Goal: Information Seeking & Learning: Compare options

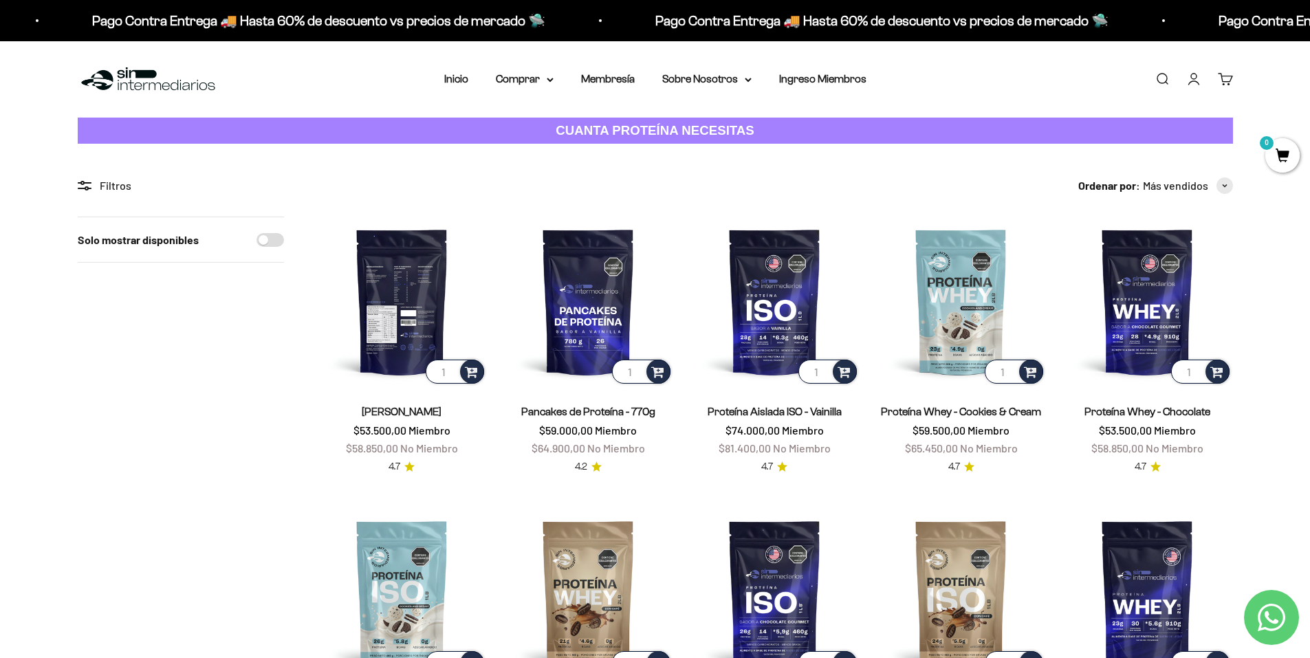
click at [402, 344] on img at bounding box center [402, 302] width 170 height 170
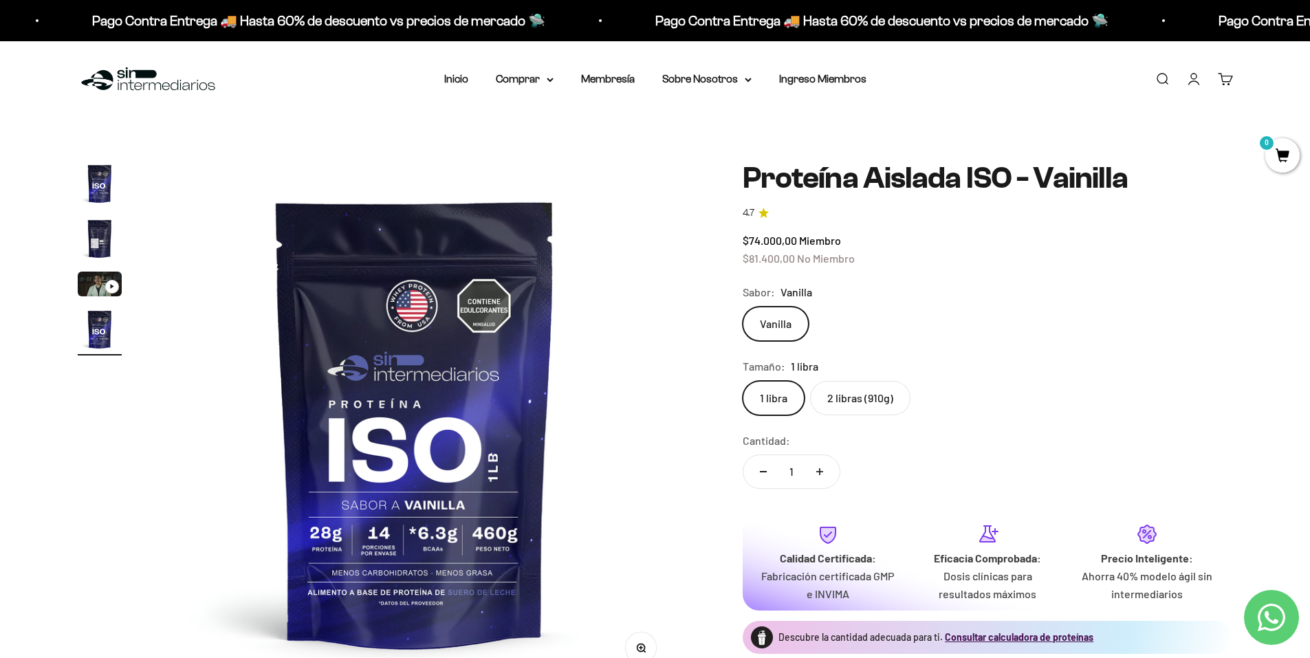
scroll to position [0, 1615]
click at [89, 243] on img "Ir al artículo 2" at bounding box center [100, 239] width 44 height 44
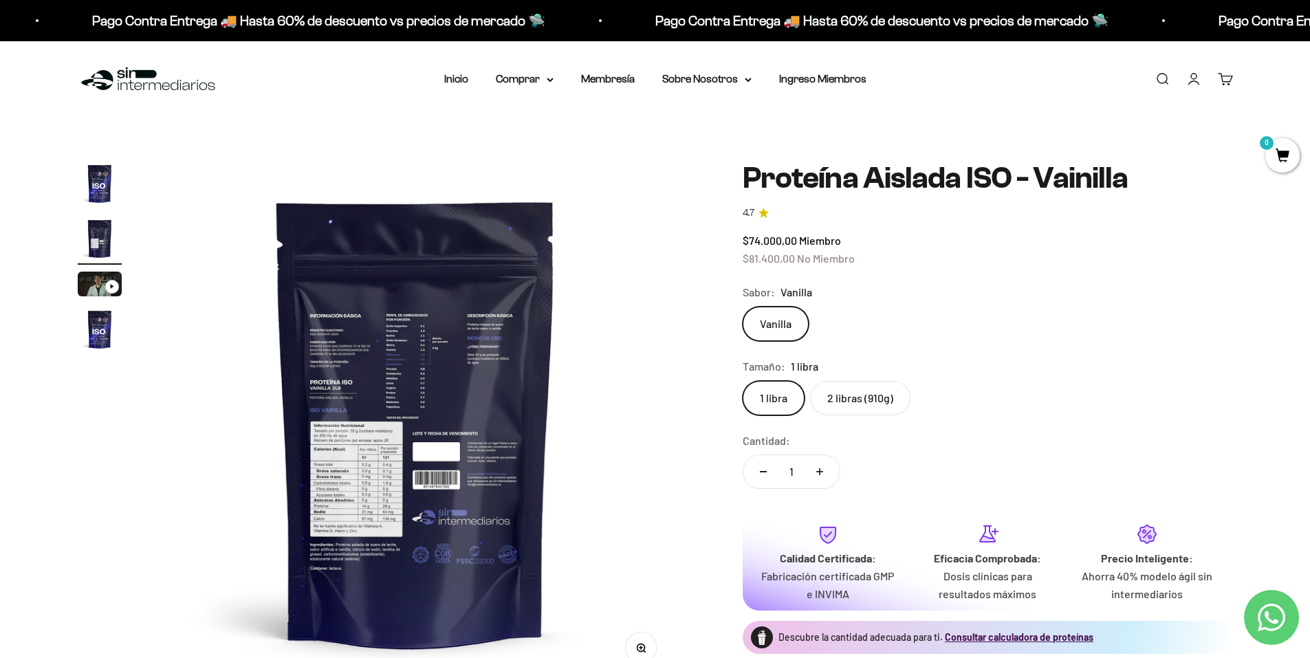
click at [344, 470] on img at bounding box center [416, 423] width 522 height 522
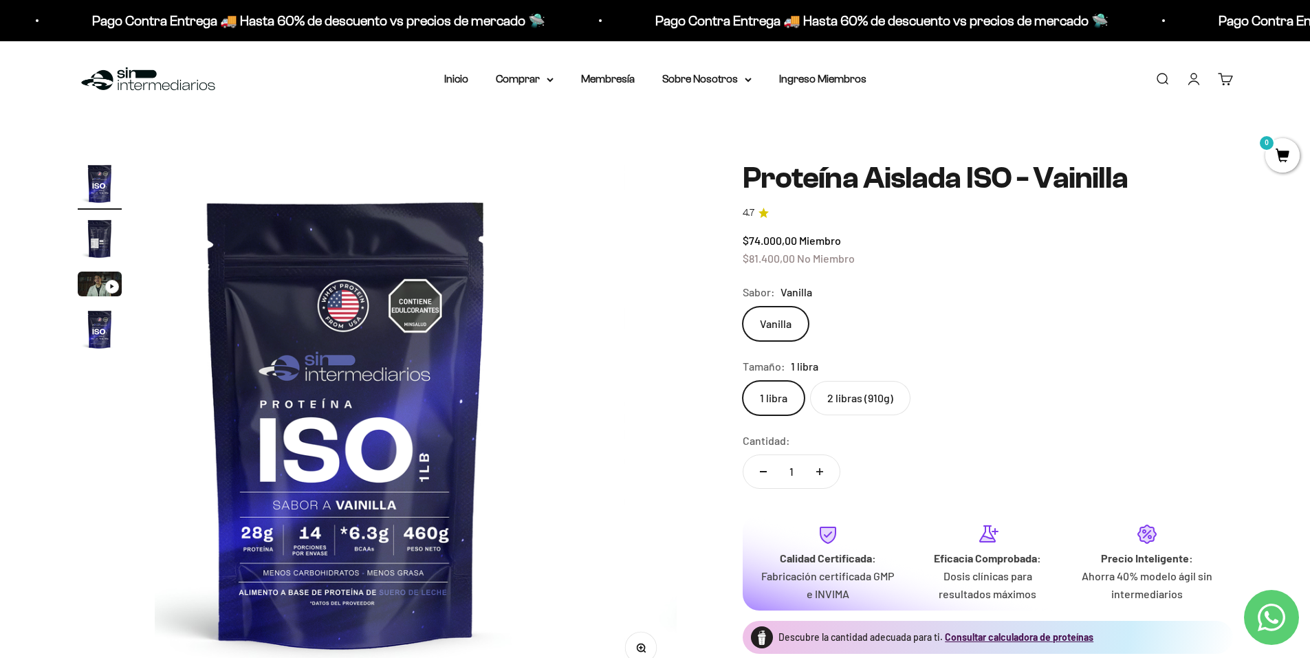
scroll to position [0, 0]
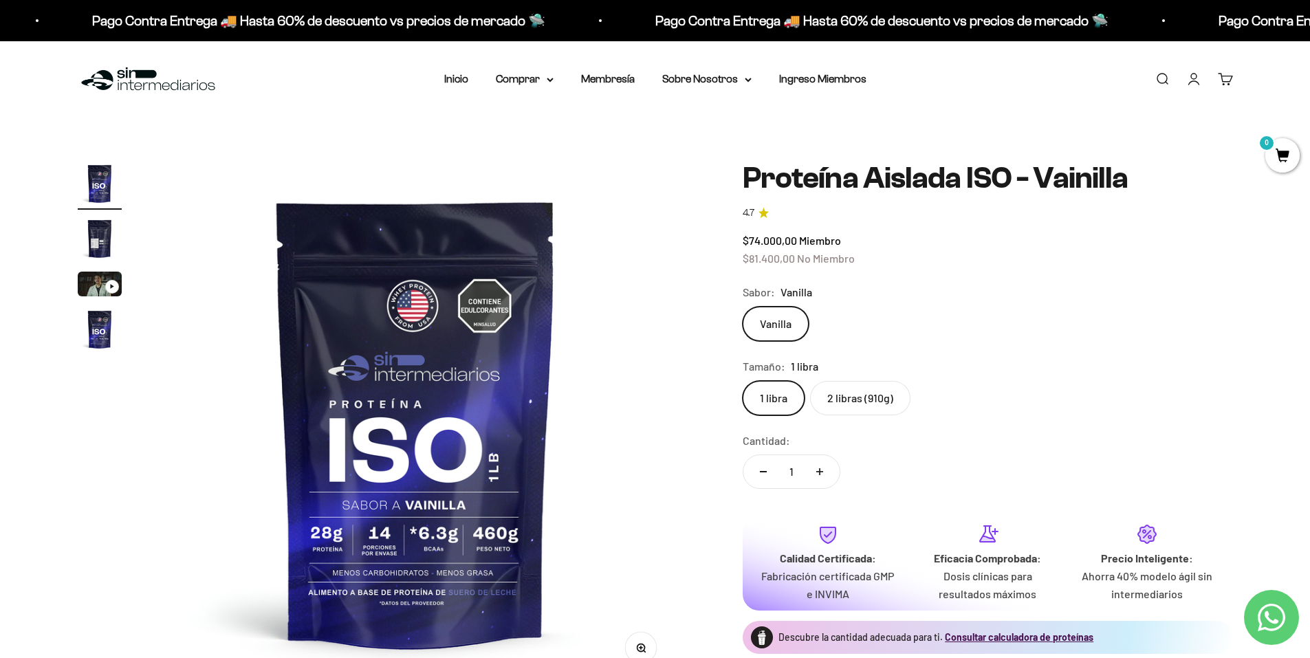
click at [94, 230] on img "Ir al artículo 2" at bounding box center [100, 239] width 44 height 44
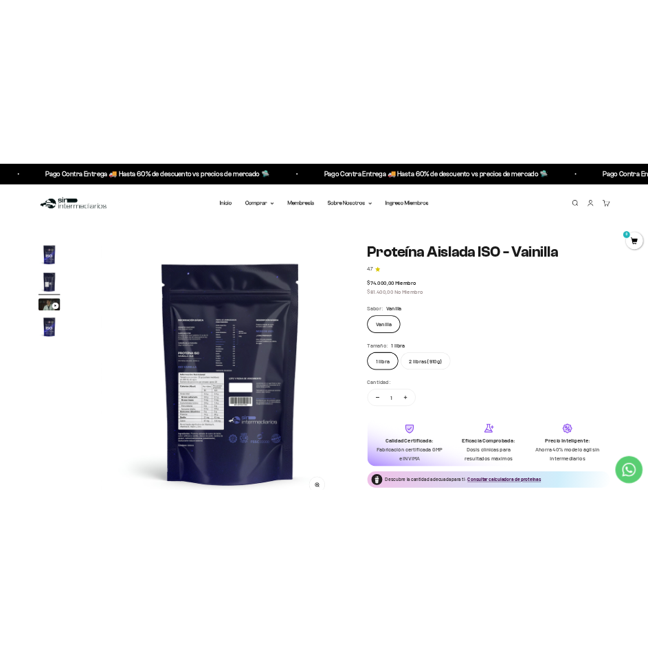
scroll to position [0, 538]
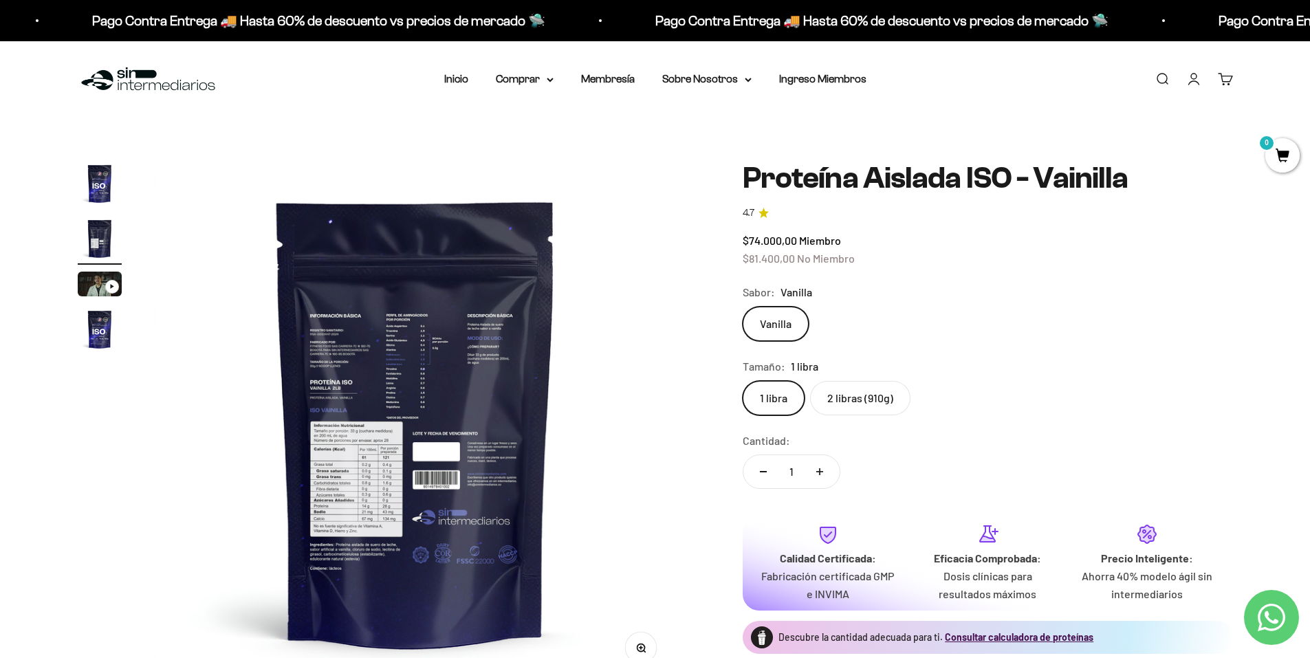
click at [637, 651] on icon "button" at bounding box center [641, 648] width 10 height 10
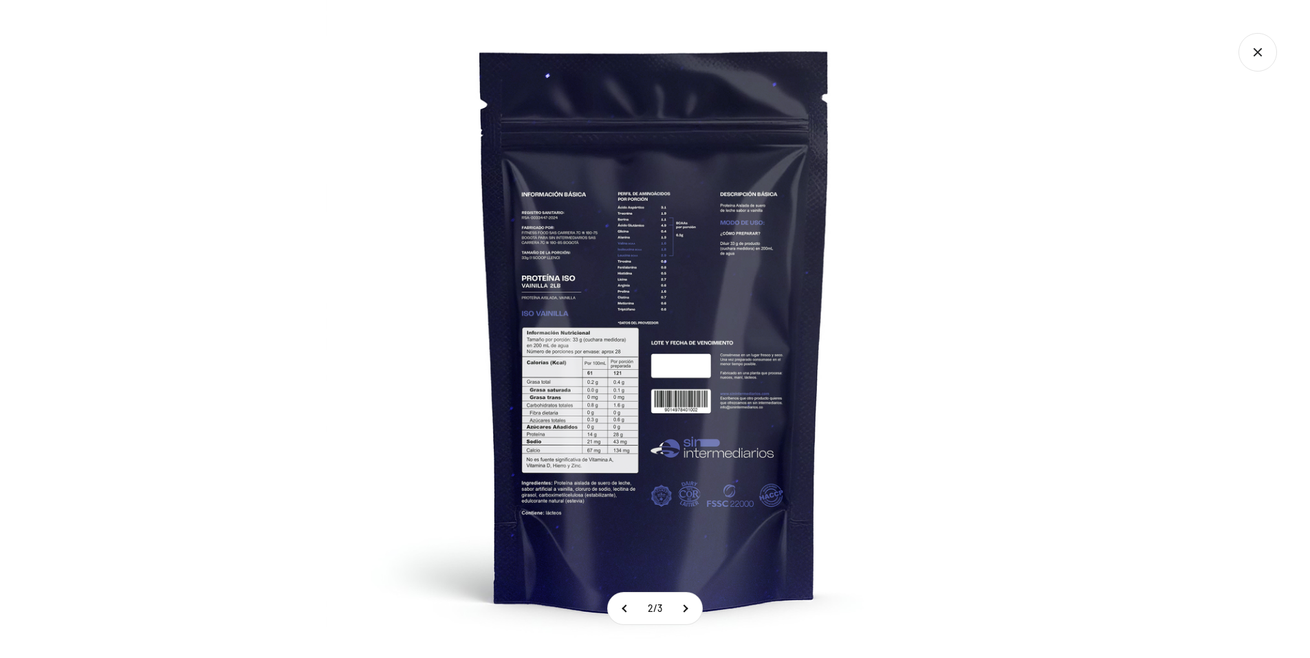
click at [587, 402] on img at bounding box center [655, 329] width 658 height 658
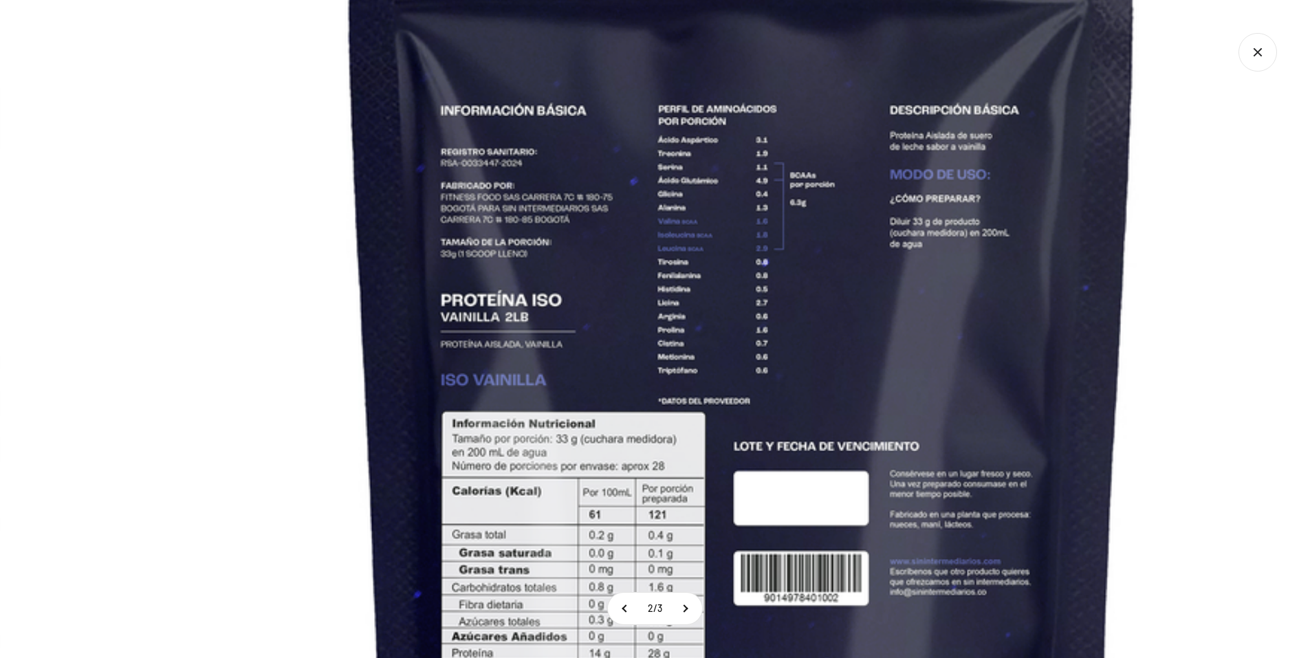
click at [637, 525] on img at bounding box center [742, 415] width 1489 height 1489
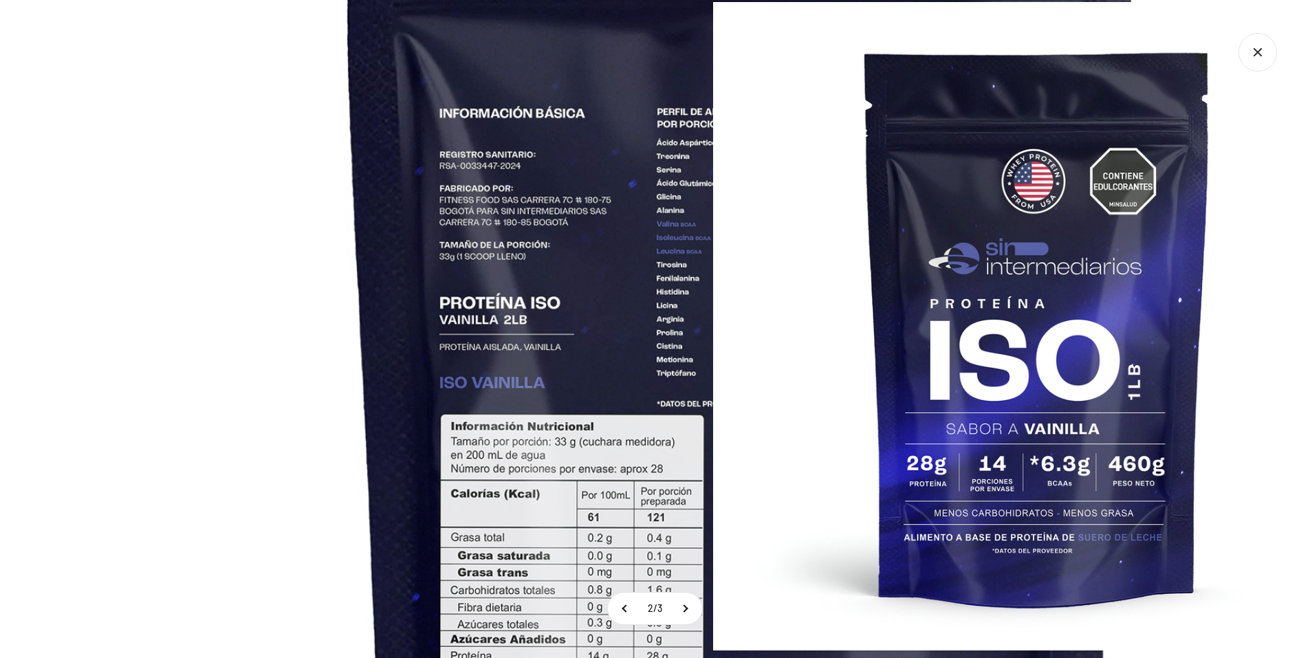
scroll to position [0, 650]
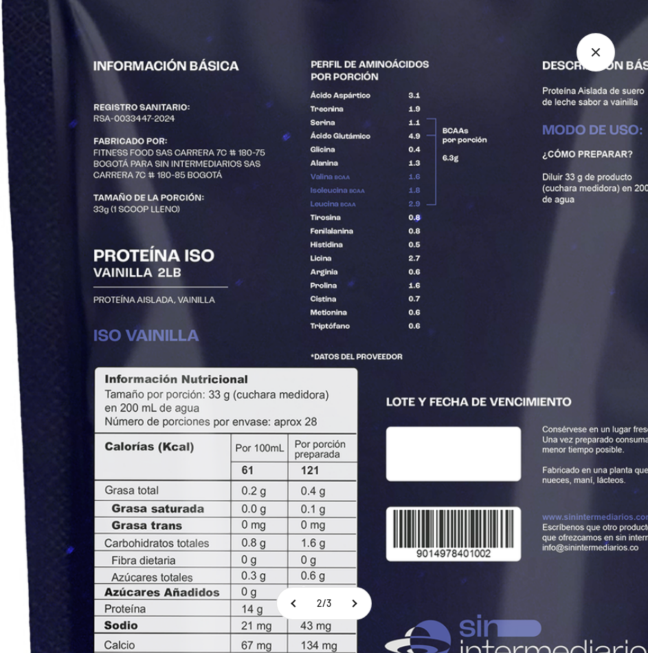
click at [140, 376] on img at bounding box center [395, 370] width 1489 height 1489
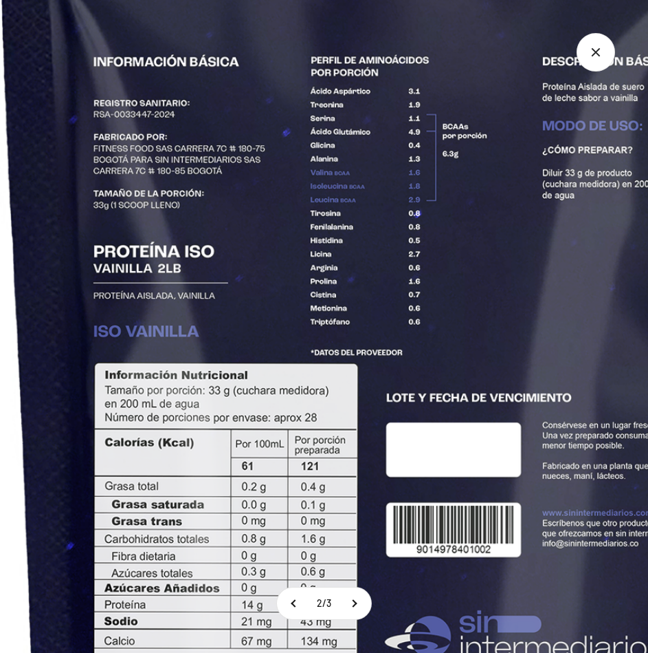
click at [433, 307] on img at bounding box center [395, 366] width 1489 height 1489
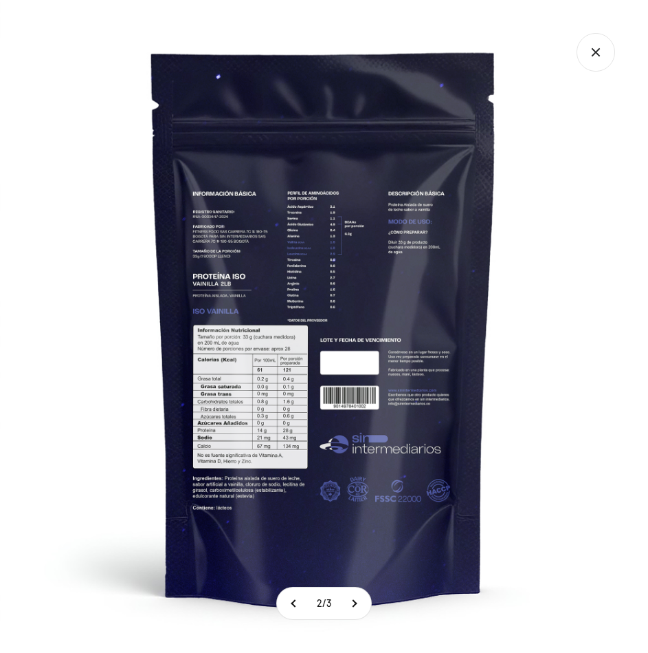
click at [587, 57] on icon "Cerrar galería" at bounding box center [596, 52] width 39 height 39
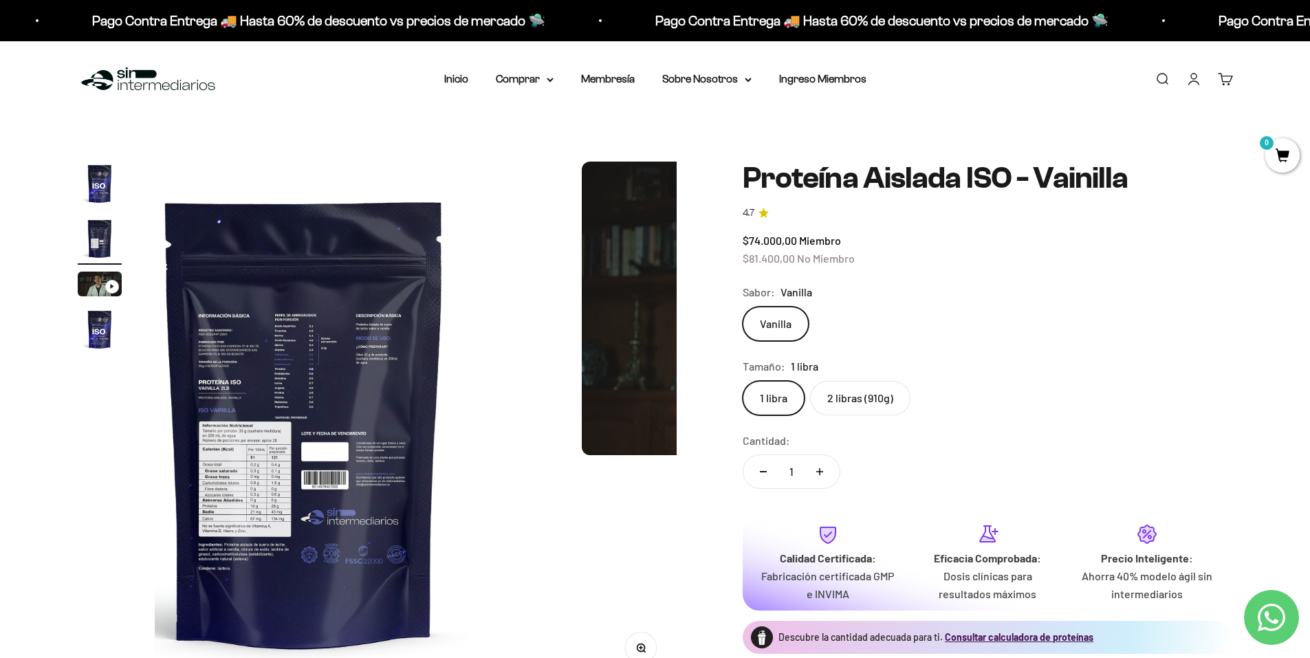
scroll to position [0, 538]
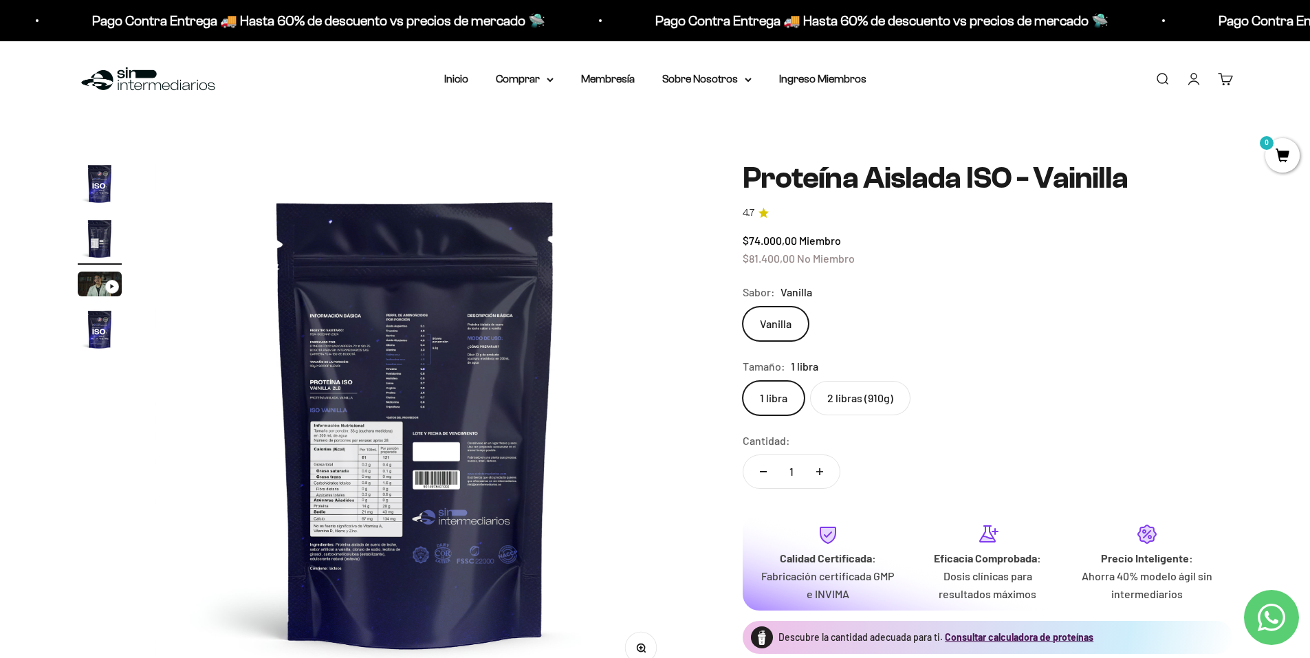
click at [356, 390] on img at bounding box center [416, 423] width 522 height 522
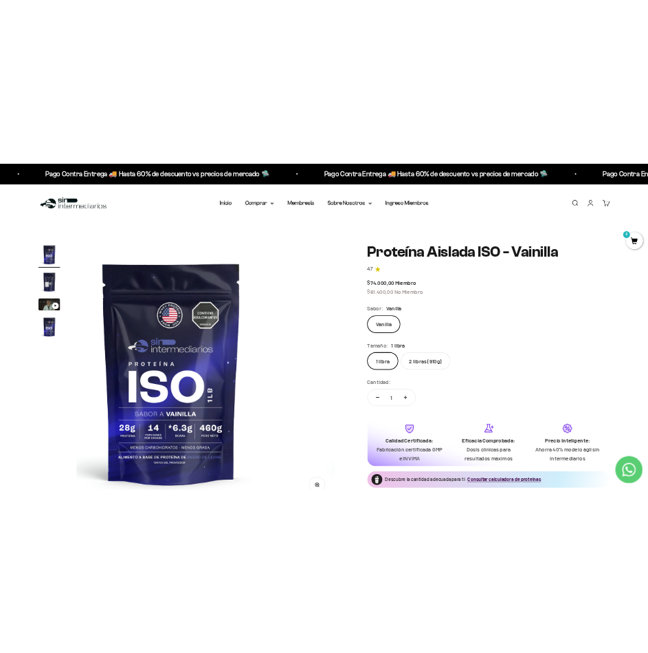
scroll to position [0, 0]
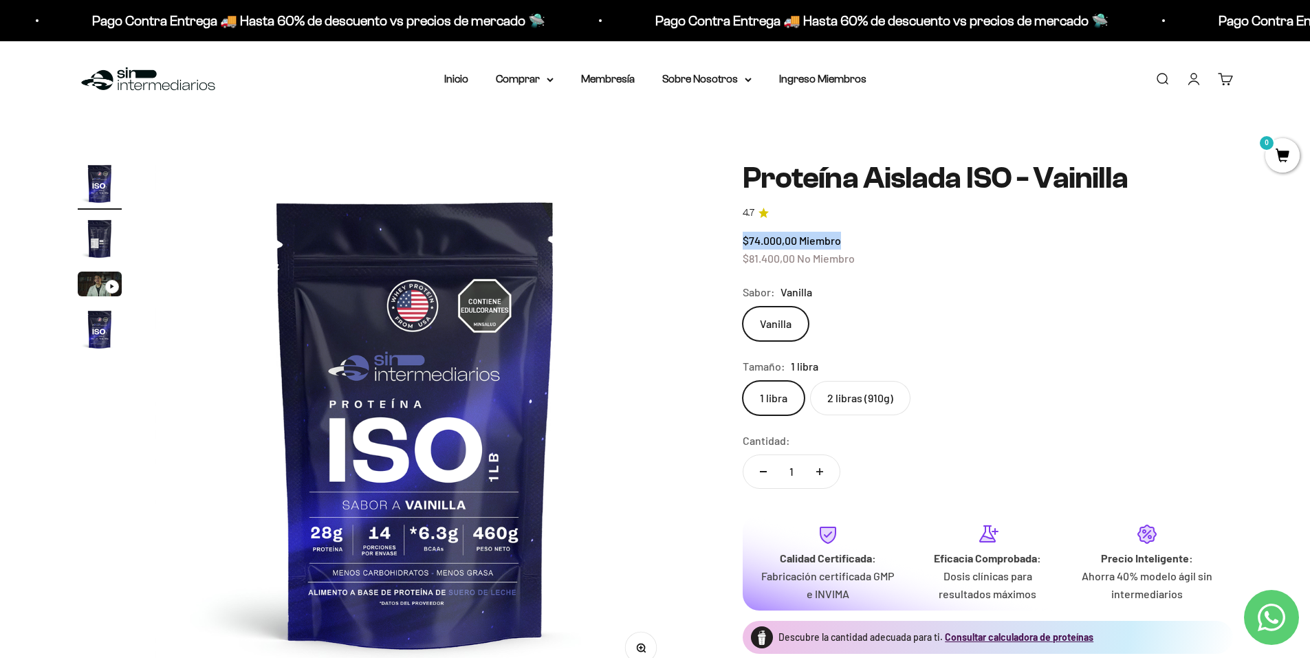
drag, startPoint x: 745, startPoint y: 238, endPoint x: 847, endPoint y: 243, distance: 101.9
click at [847, 243] on div "$74.000,00 Miembro $81.400,00 No Miembro" at bounding box center [988, 249] width 490 height 35
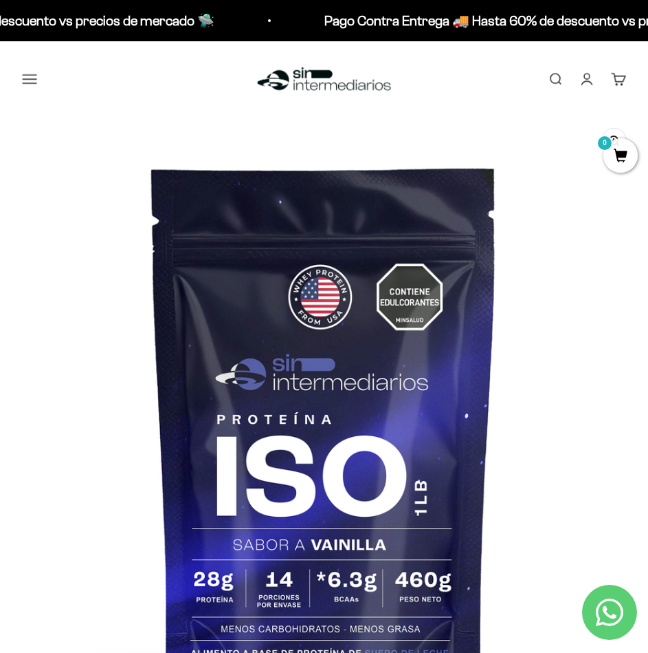
click at [597, 234] on img at bounding box center [324, 442] width 648 height 648
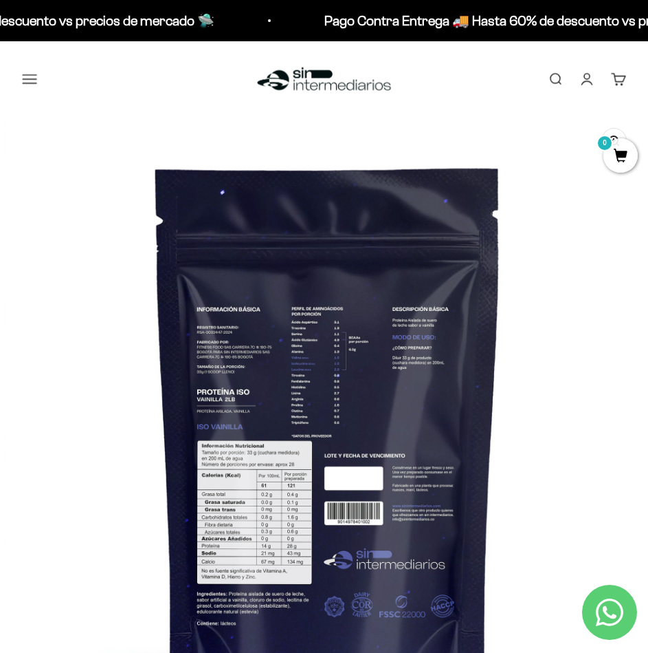
scroll to position [0, 650]
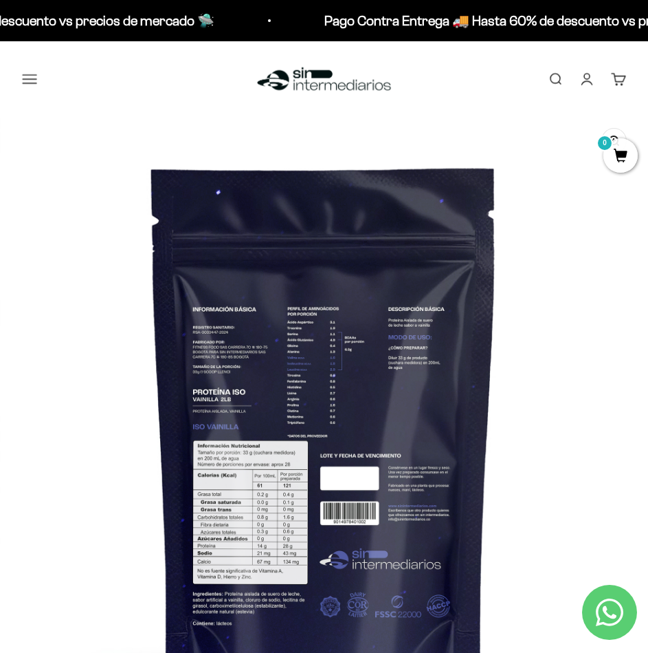
click at [41, 287] on img at bounding box center [324, 442] width 648 height 648
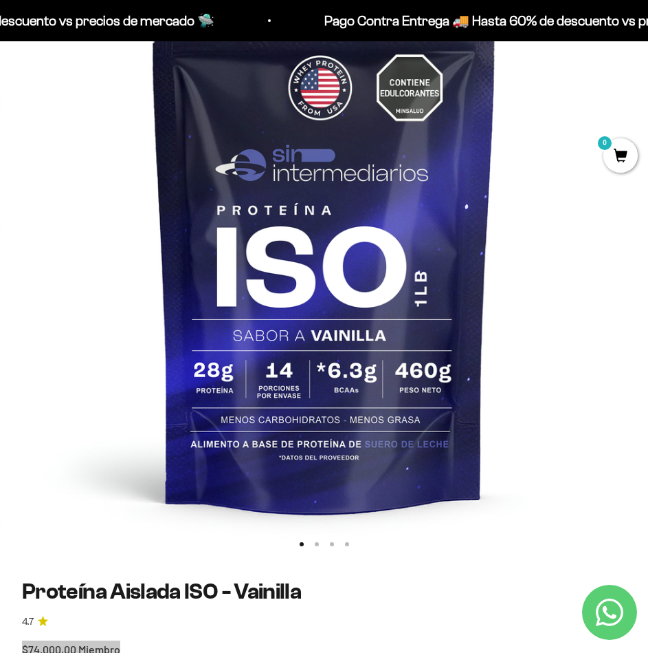
scroll to position [275, 0]
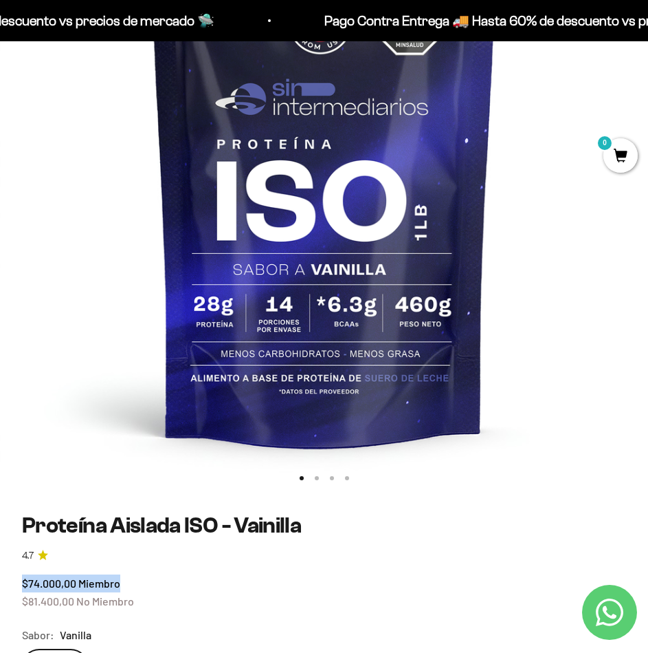
click at [598, 267] on img at bounding box center [324, 167] width 648 height 648
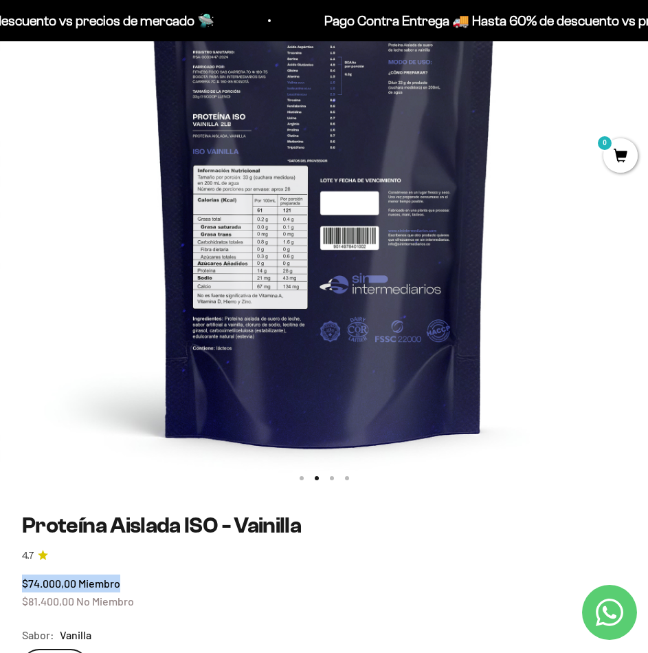
click at [19, 256] on img at bounding box center [324, 167] width 648 height 648
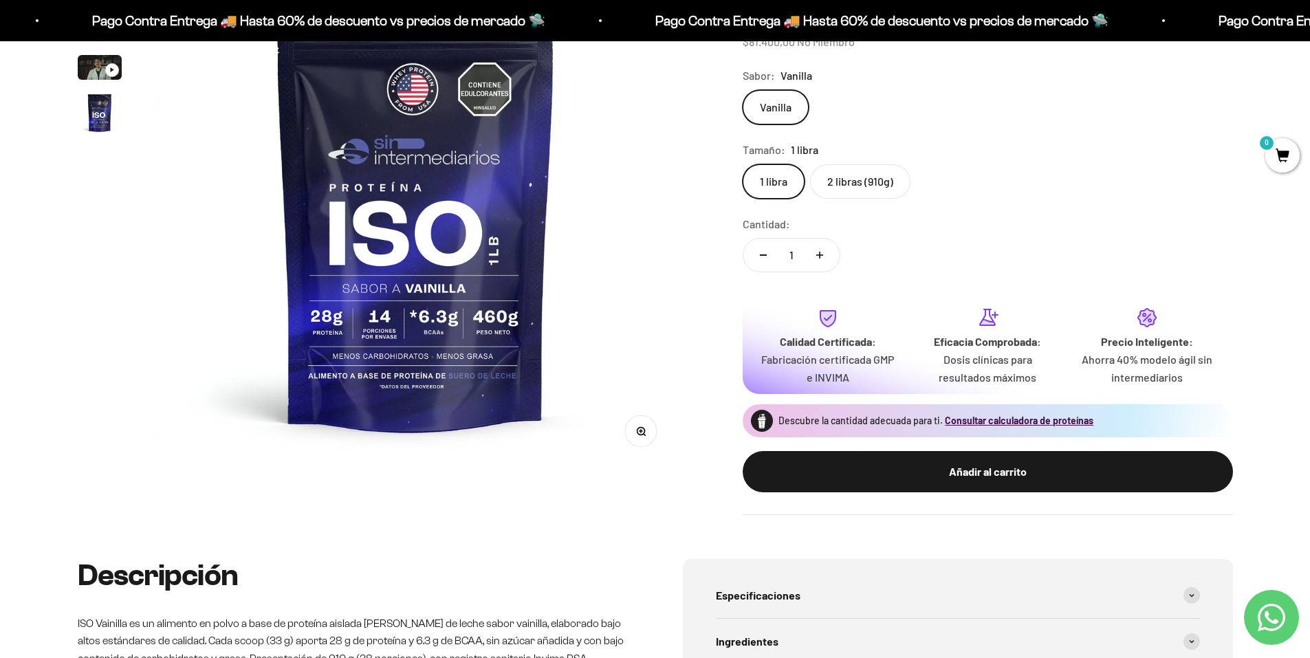
scroll to position [138, 0]
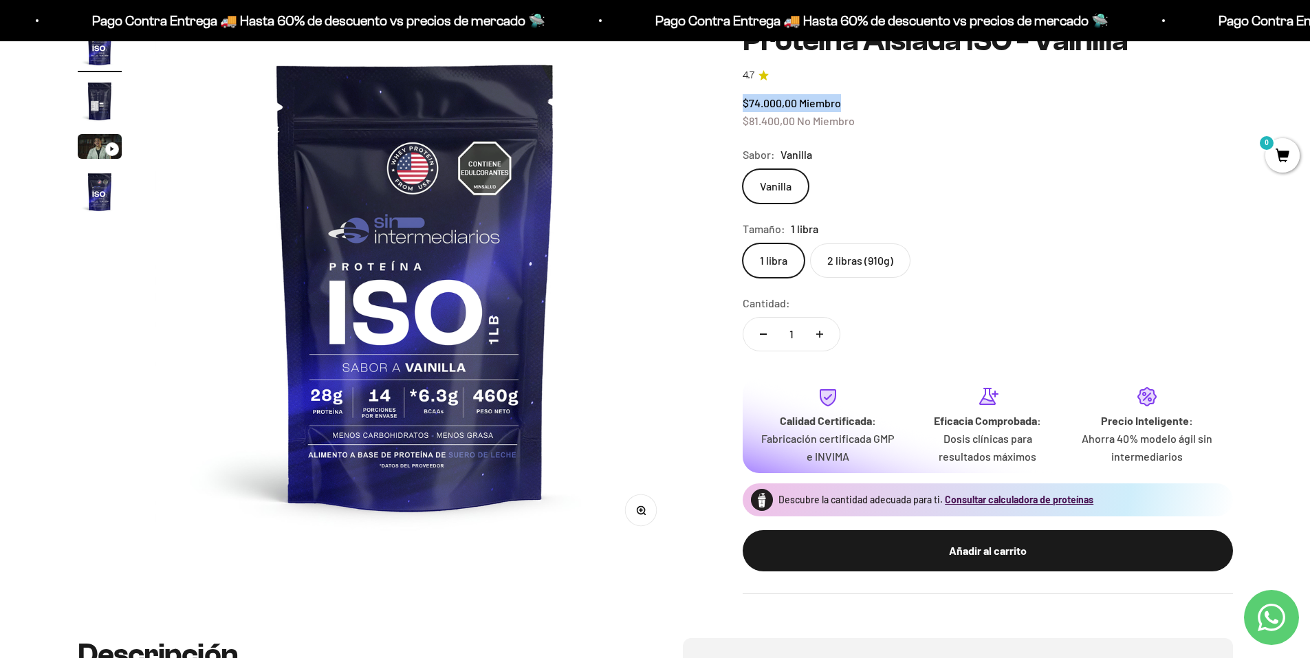
click at [787, 97] on span "$74.000,00" at bounding box center [770, 102] width 54 height 13
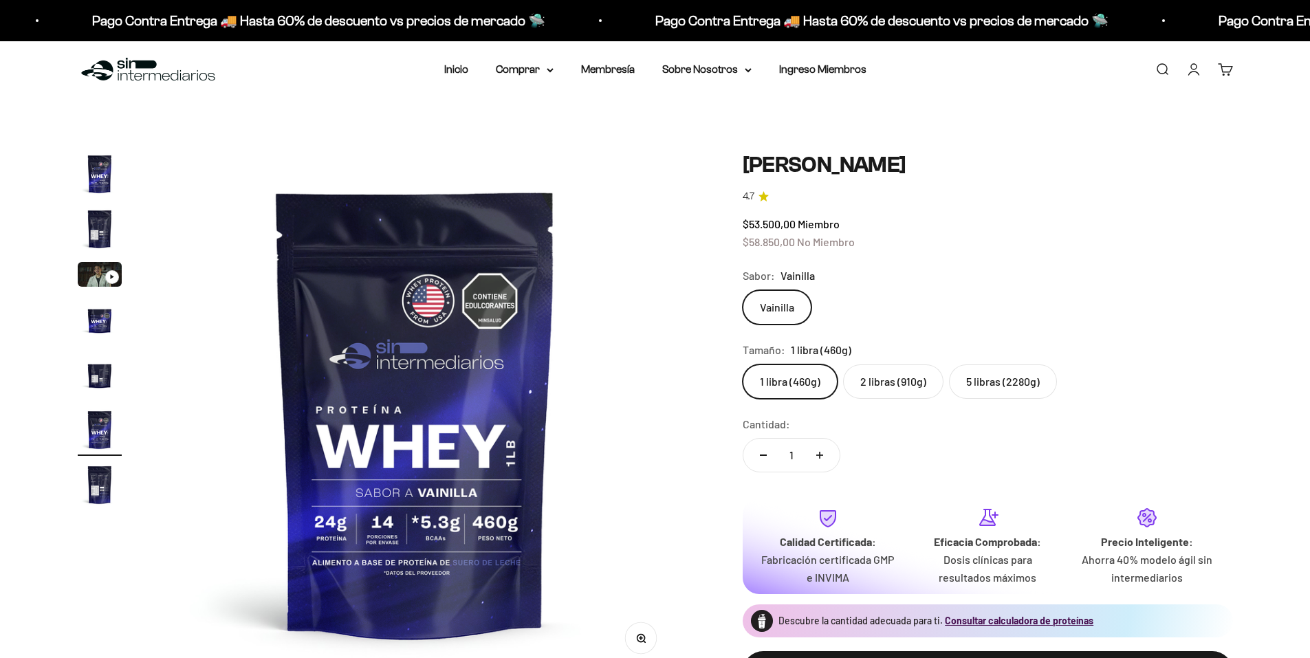
scroll to position [69, 0]
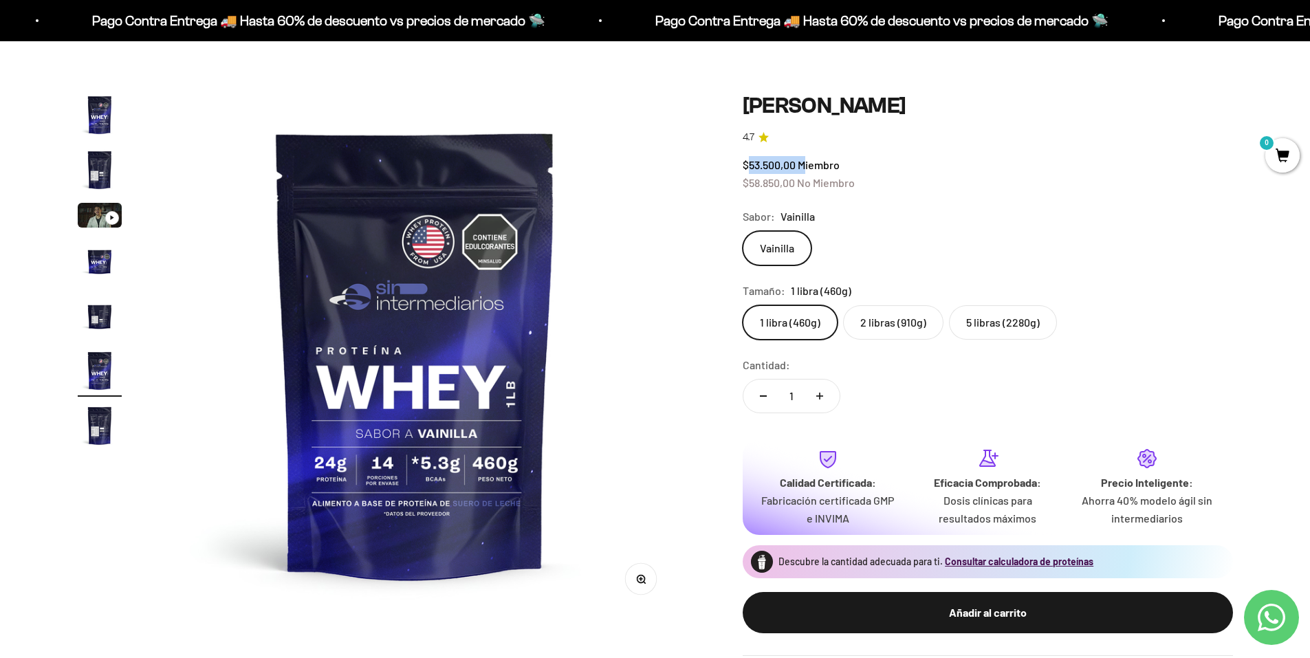
drag, startPoint x: 754, startPoint y: 168, endPoint x: 808, endPoint y: 161, distance: 54.2
click at [807, 161] on span "$53.500,00 Miembro" at bounding box center [791, 164] width 97 height 13
drag, startPoint x: 808, startPoint y: 161, endPoint x: 902, endPoint y: 209, distance: 105.8
click at [902, 209] on div "Sabor: Vainilla" at bounding box center [988, 217] width 490 height 18
click at [907, 329] on label "2 libras (910g)" at bounding box center [893, 322] width 100 height 34
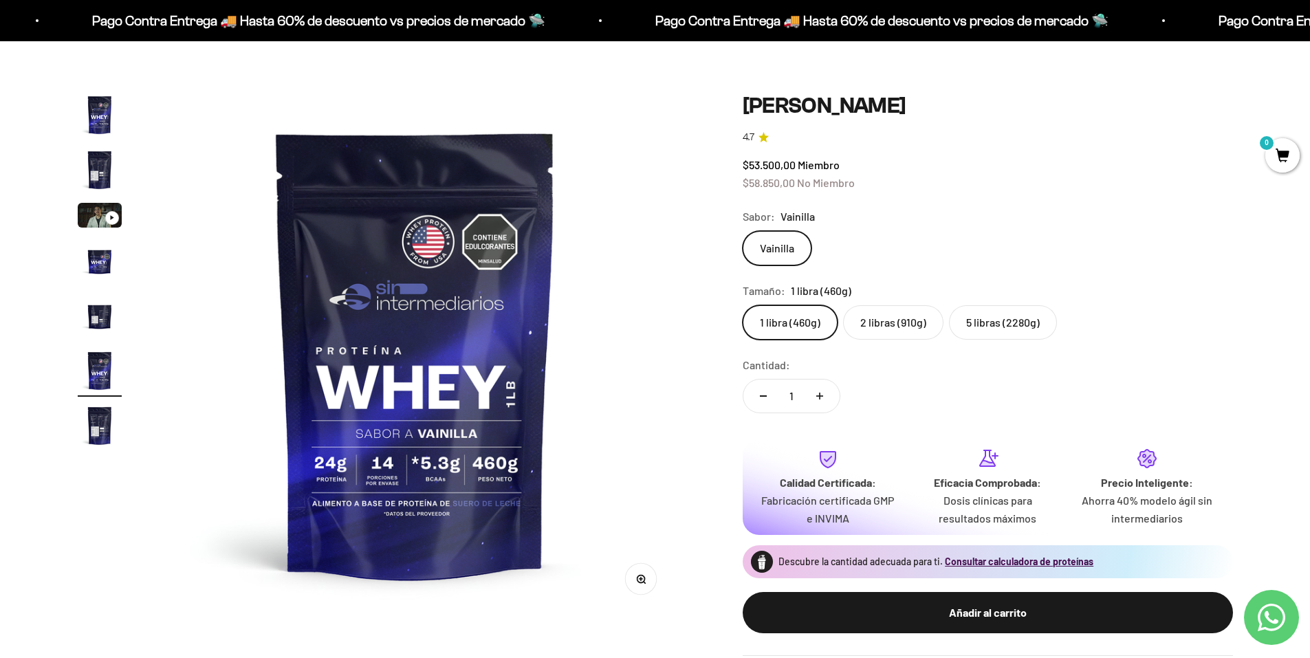
click at [743, 305] on input "2 libras (910g)" at bounding box center [742, 305] width 1 height 1
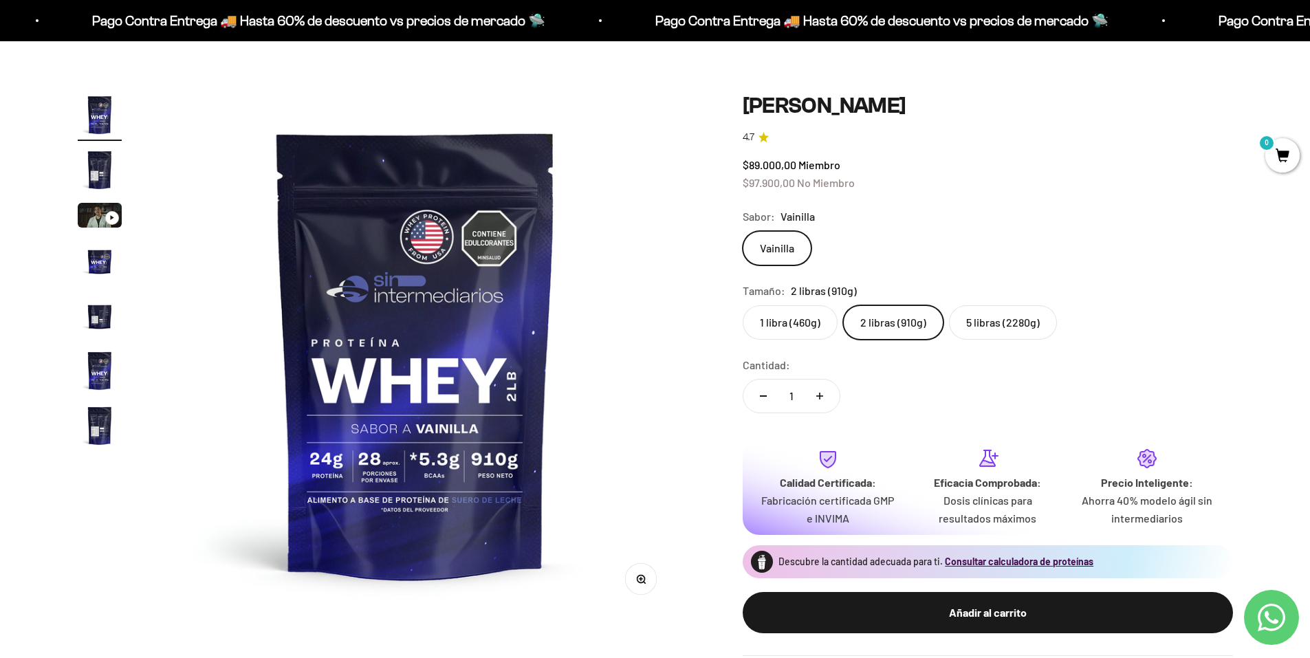
click at [804, 156] on div "$89.000,00 Miembro $97.900,00 No Miembro" at bounding box center [988, 173] width 490 height 35
drag, startPoint x: 745, startPoint y: 164, endPoint x: 795, endPoint y: 167, distance: 49.6
click at [795, 167] on div "Zoom Ir al artículo 1 Ir al artículo 2 Ir al artículo 3 Ir al artículo 4 Ir al …" at bounding box center [655, 375] width 1155 height 564
click at [750, 162] on span "$89.000,00" at bounding box center [770, 164] width 54 height 13
drag, startPoint x: 765, startPoint y: 166, endPoint x: 801, endPoint y: 166, distance: 35.8
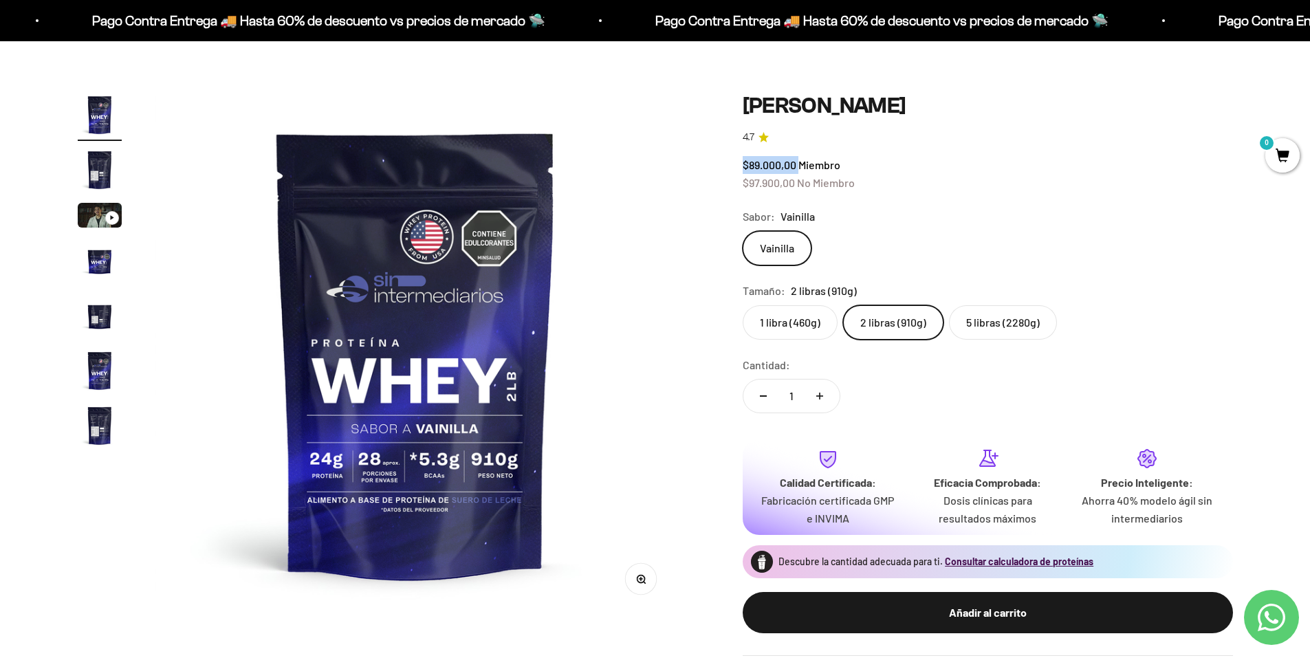
click at [801, 166] on span "$89.000,00 Miembro" at bounding box center [792, 164] width 98 height 13
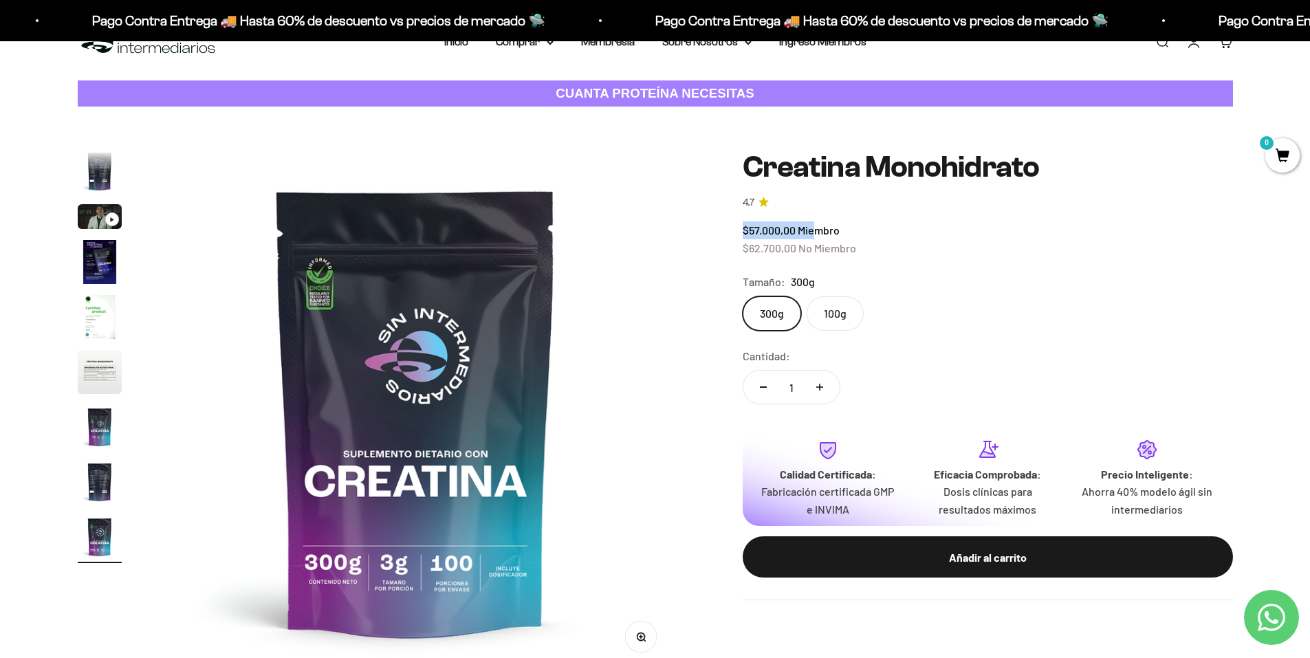
scroll to position [69, 0]
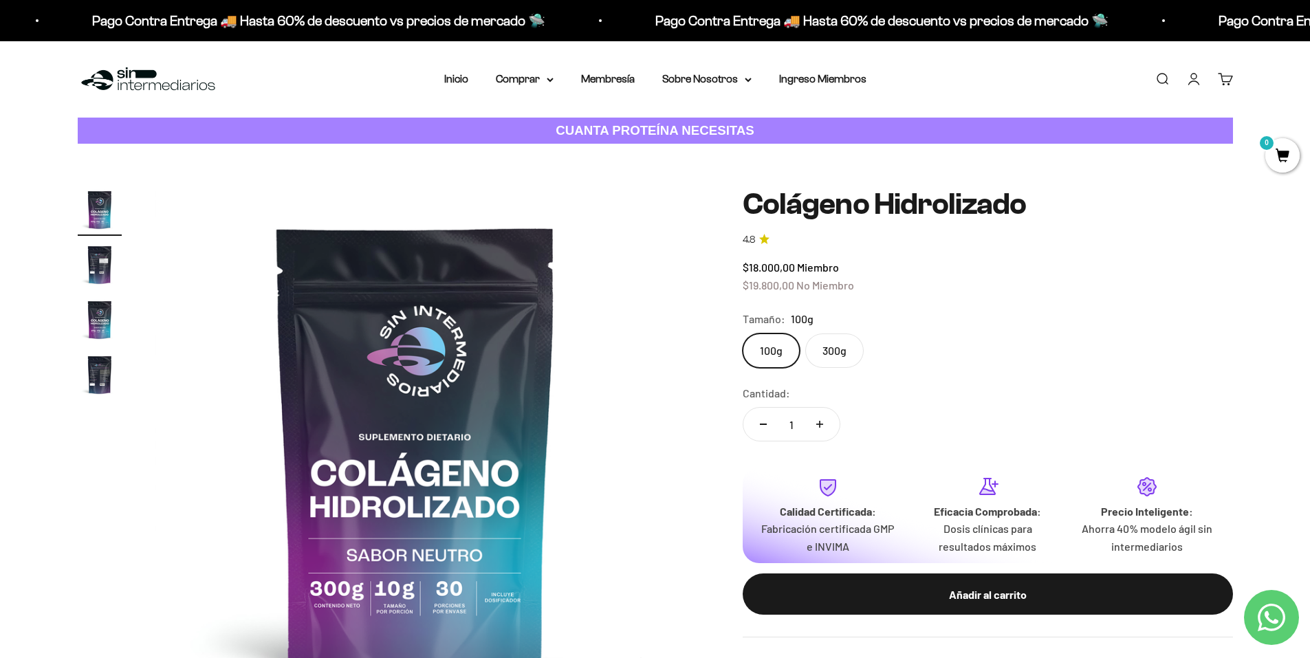
scroll to position [69, 0]
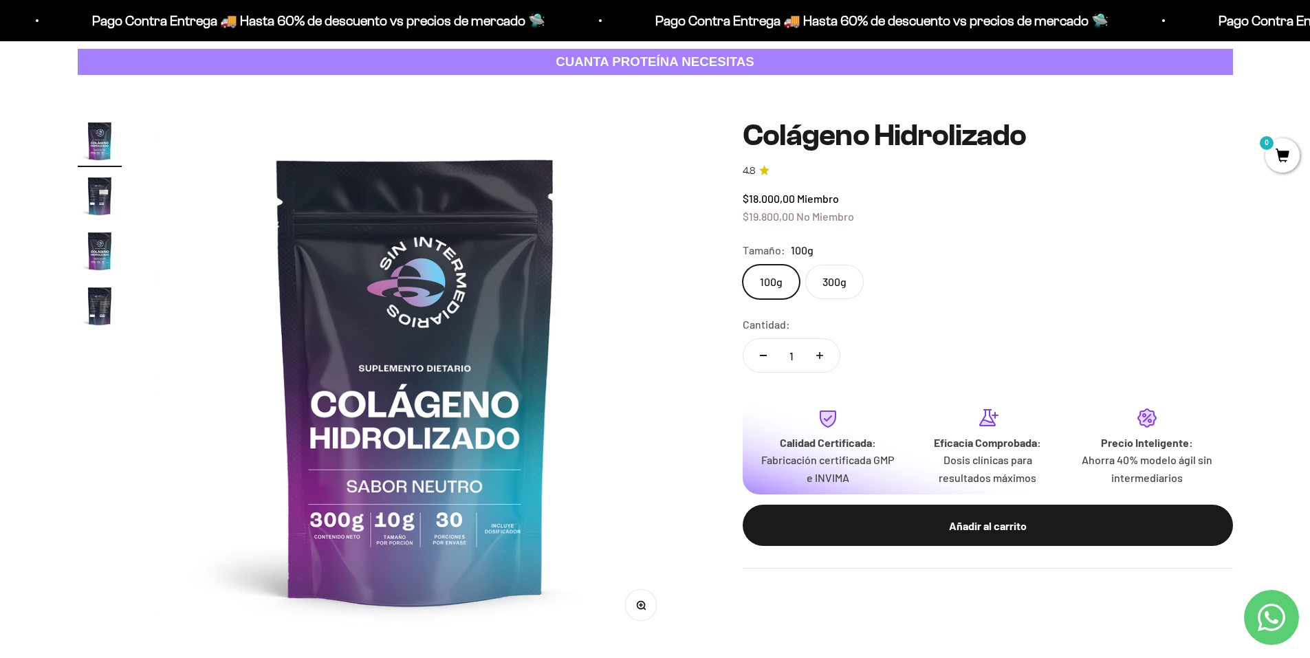
drag, startPoint x: 753, startPoint y: 198, endPoint x: 866, endPoint y: 199, distance: 113.5
click at [865, 199] on div "$18.000,00 Miembro $19.800,00 No Miembro" at bounding box center [988, 207] width 490 height 35
drag, startPoint x: 866, startPoint y: 199, endPoint x: 976, endPoint y: 284, distance: 138.8
click at [976, 284] on div "100g 300g" at bounding box center [988, 282] width 490 height 34
click at [820, 276] on label "300g" at bounding box center [834, 282] width 58 height 34
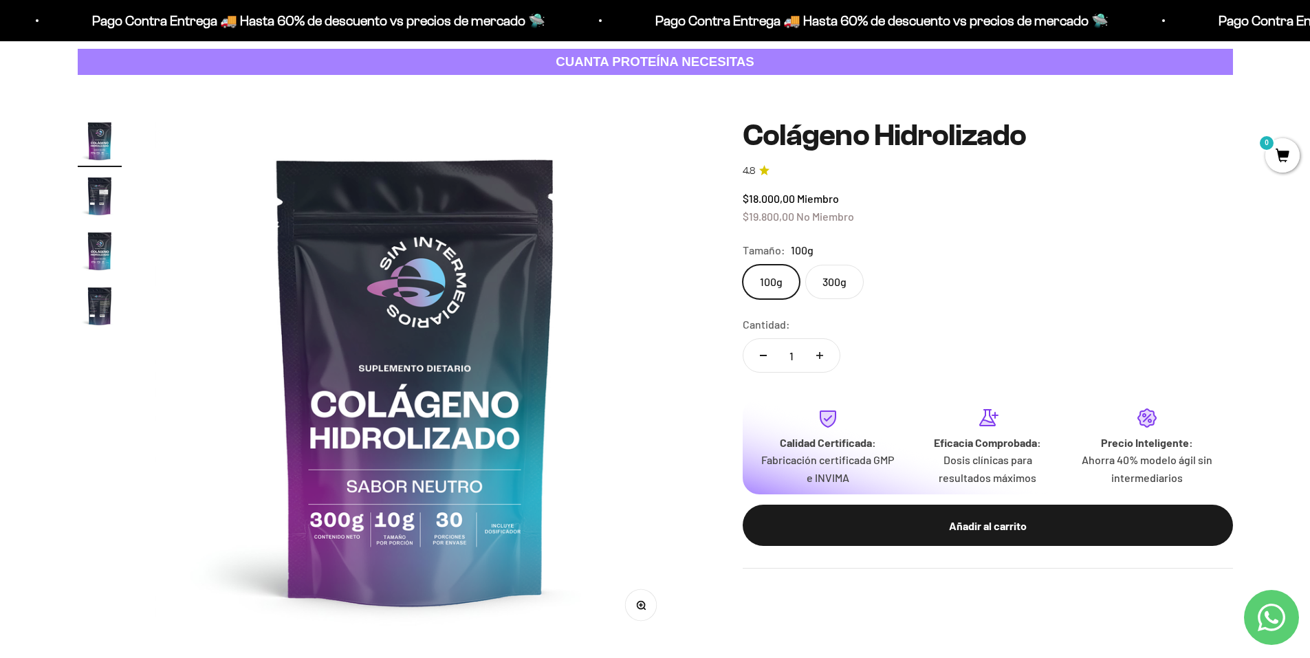
click at [743, 265] on input "300g" at bounding box center [742, 264] width 1 height 1
click at [1006, 295] on div "100g 300g" at bounding box center [988, 282] width 490 height 34
click at [769, 286] on label "100g" at bounding box center [771, 282] width 57 height 34
click at [743, 265] on input "100g" at bounding box center [742, 264] width 1 height 1
drag, startPoint x: 745, startPoint y: 190, endPoint x: 842, endPoint y: 199, distance: 96.7
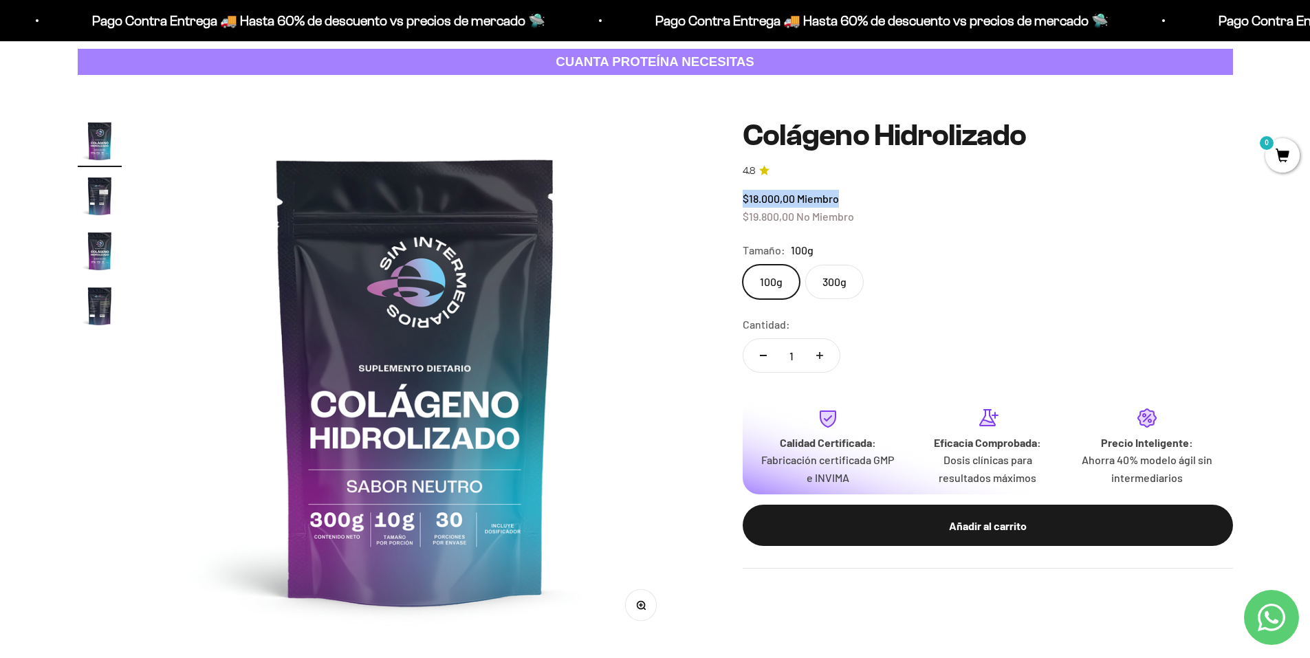
click at [842, 199] on div "$18.000,00 Miembro $19.800,00 No Miembro" at bounding box center [988, 207] width 490 height 35
click at [357, 526] on img at bounding box center [416, 380] width 522 height 522
click at [646, 608] on button "Zoom" at bounding box center [640, 605] width 31 height 31
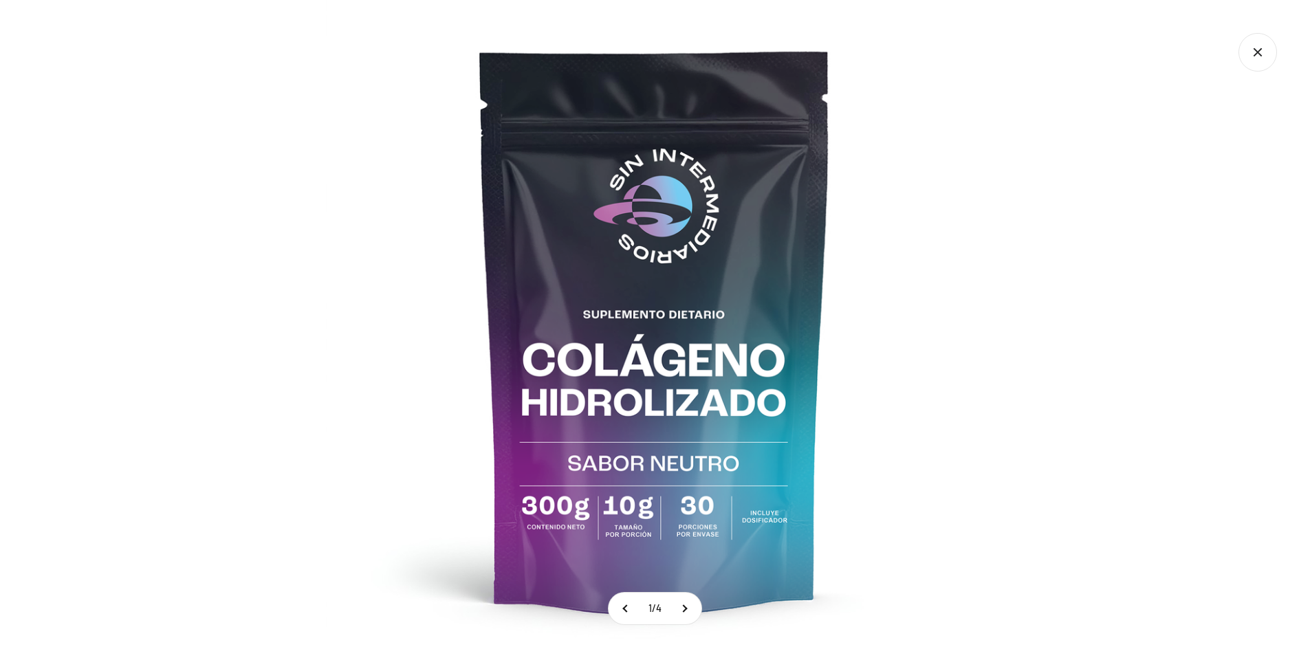
click at [580, 516] on img at bounding box center [655, 329] width 658 height 658
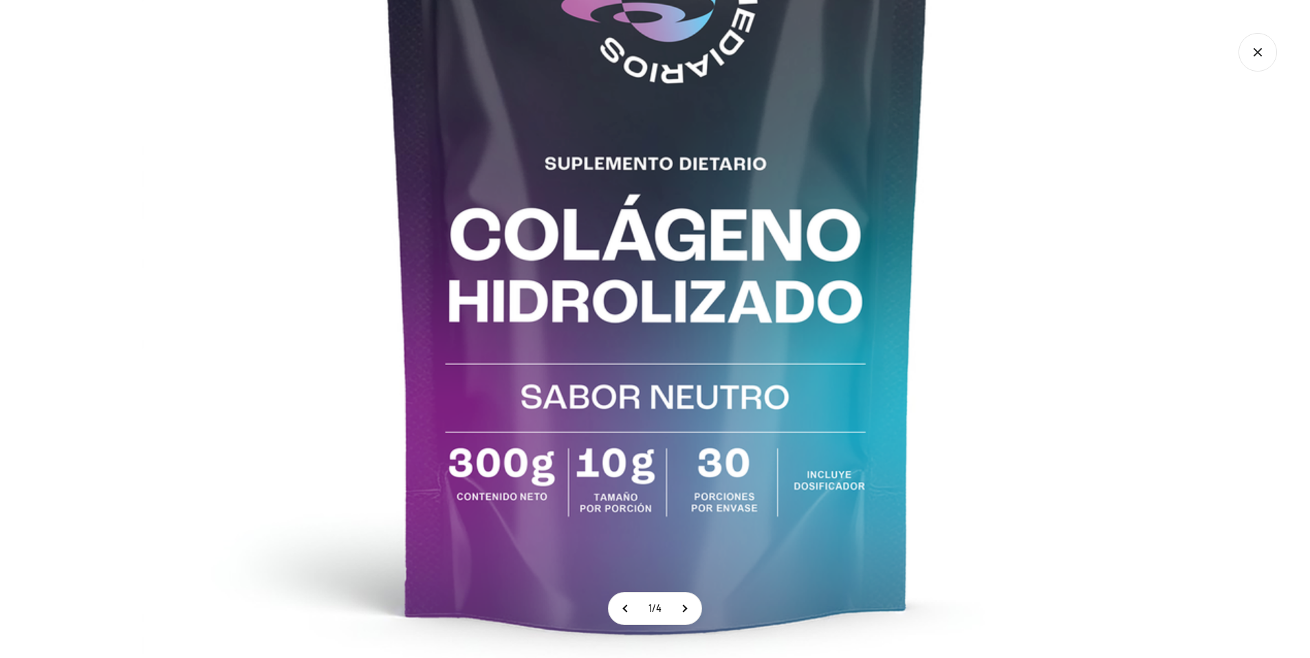
click at [711, 385] on img at bounding box center [657, 186] width 1031 height 1031
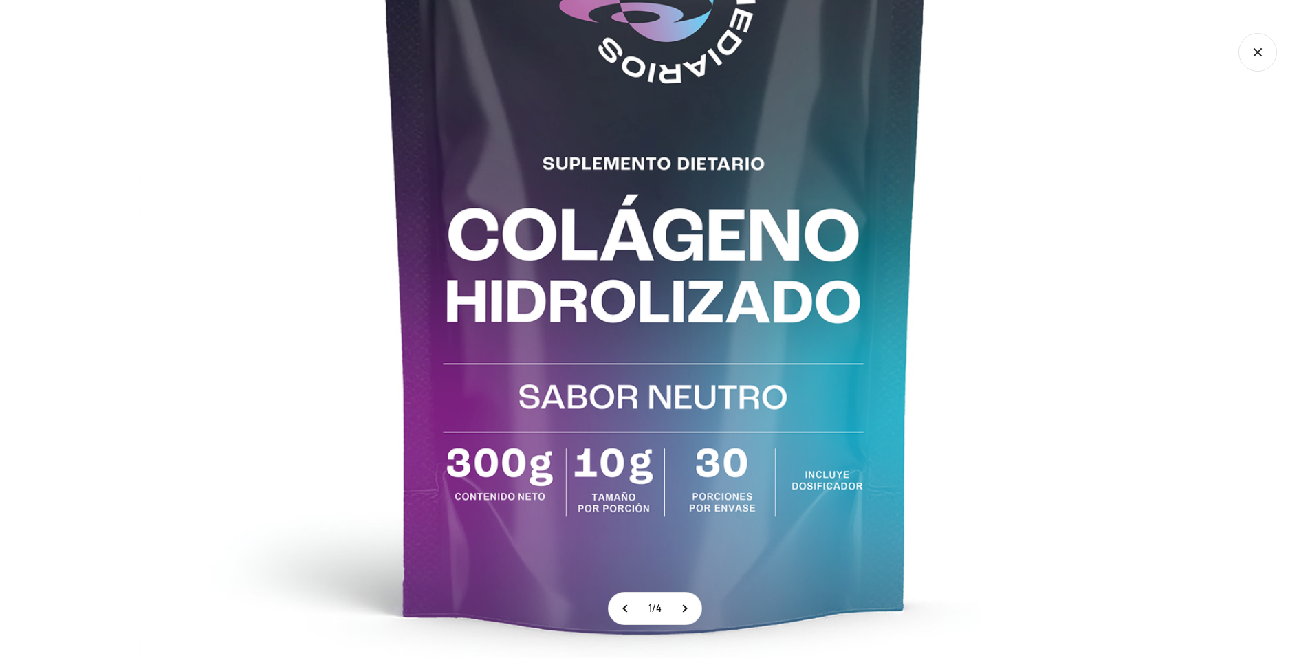
click at [1049, 413] on img at bounding box center [655, 186] width 1031 height 1031
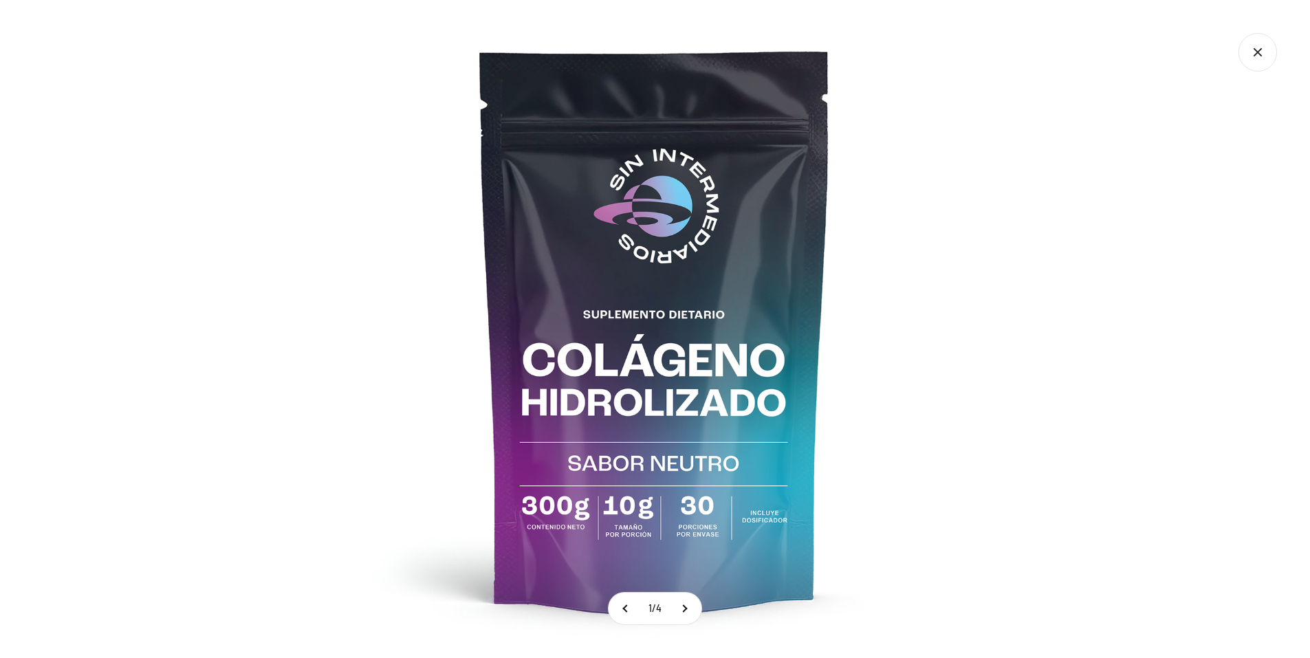
click at [1052, 362] on div at bounding box center [655, 329] width 1310 height 658
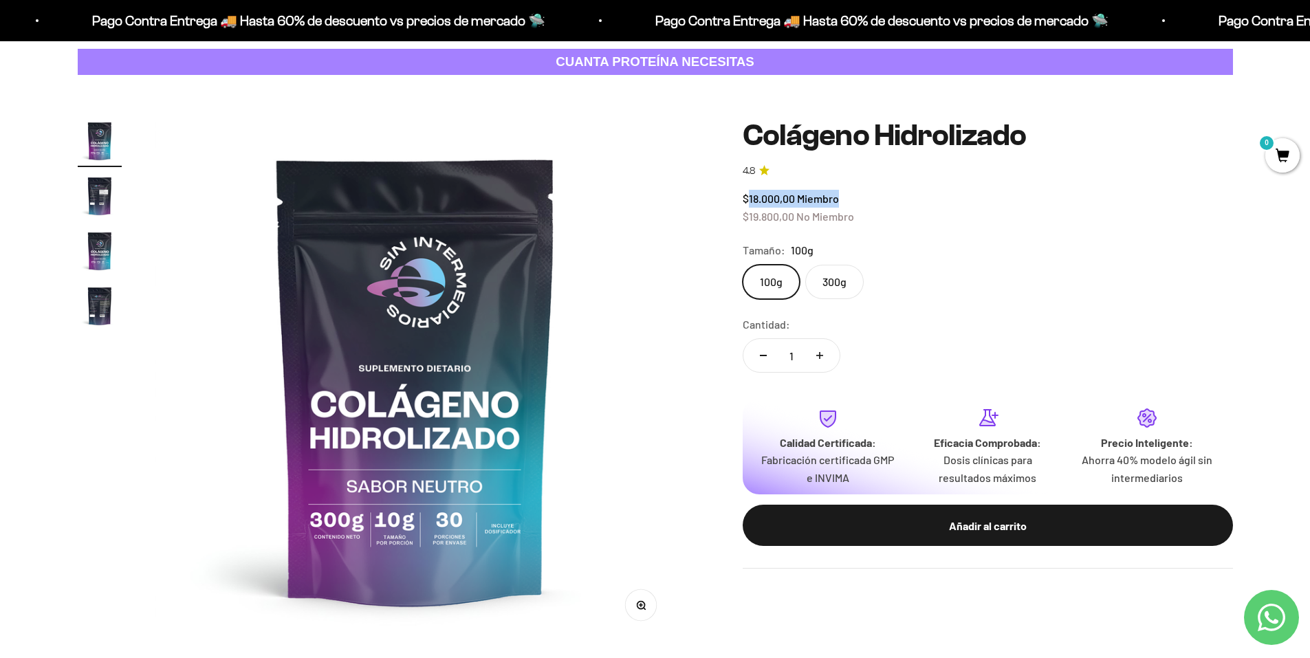
drag, startPoint x: 748, startPoint y: 196, endPoint x: 866, endPoint y: 195, distance: 118.3
click at [866, 195] on div "$18.000,00 Miembro $19.800,00 No Miembro" at bounding box center [988, 207] width 490 height 35
click at [860, 292] on div "100g 300g" at bounding box center [988, 282] width 490 height 34
